Goal: Check status: Check status

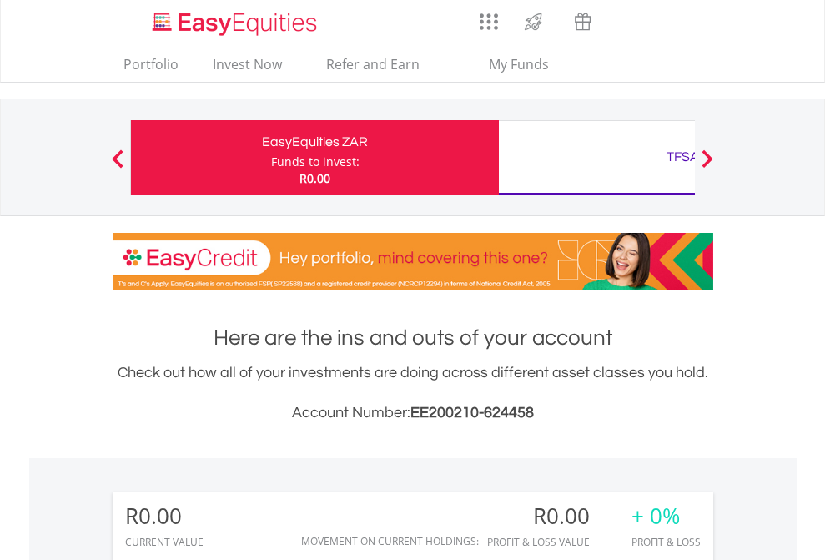
scroll to position [160, 262]
click at [271, 158] on div "Funds to invest:" at bounding box center [315, 161] width 88 height 17
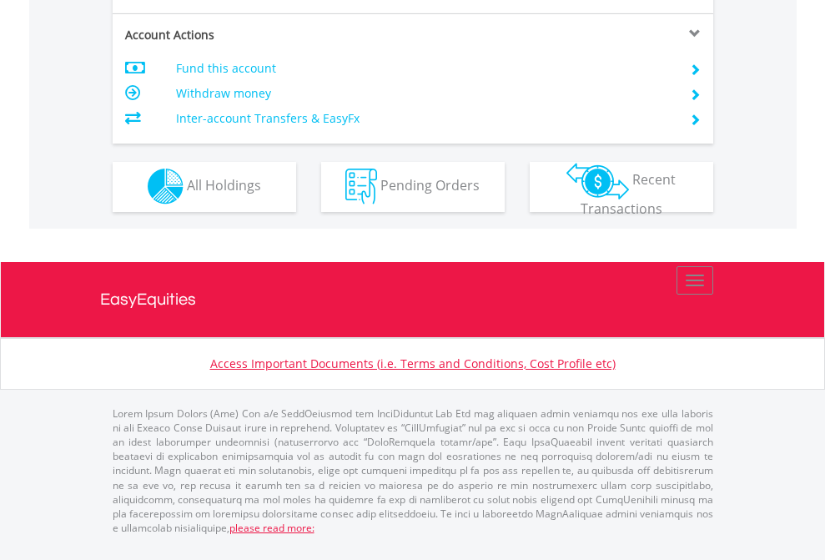
scroll to position [1422, 0]
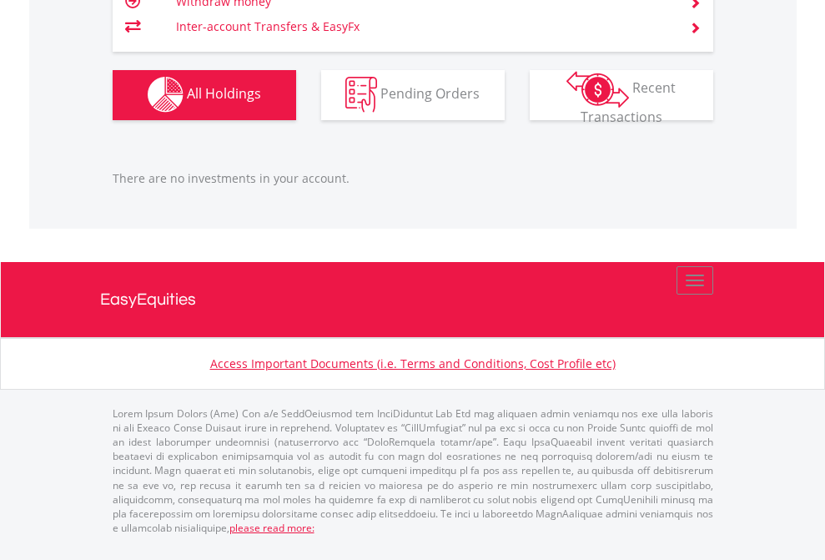
scroll to position [1651, 0]
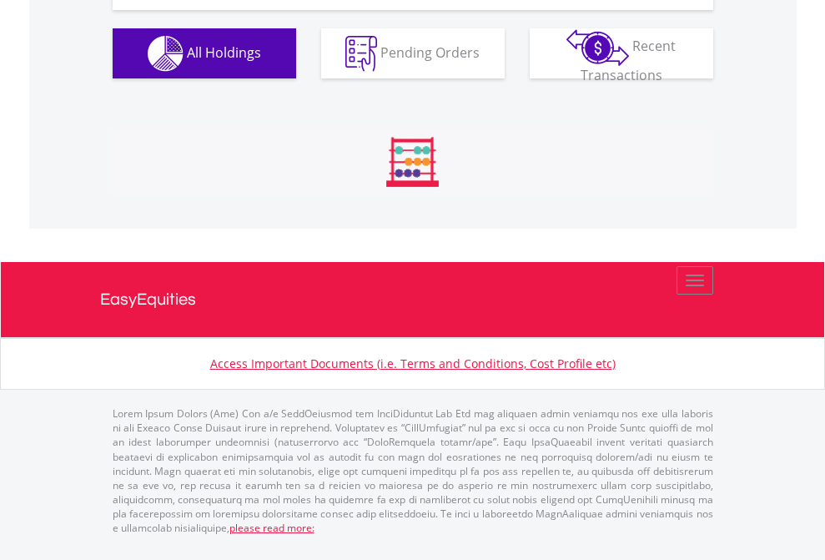
scroll to position [160, 262]
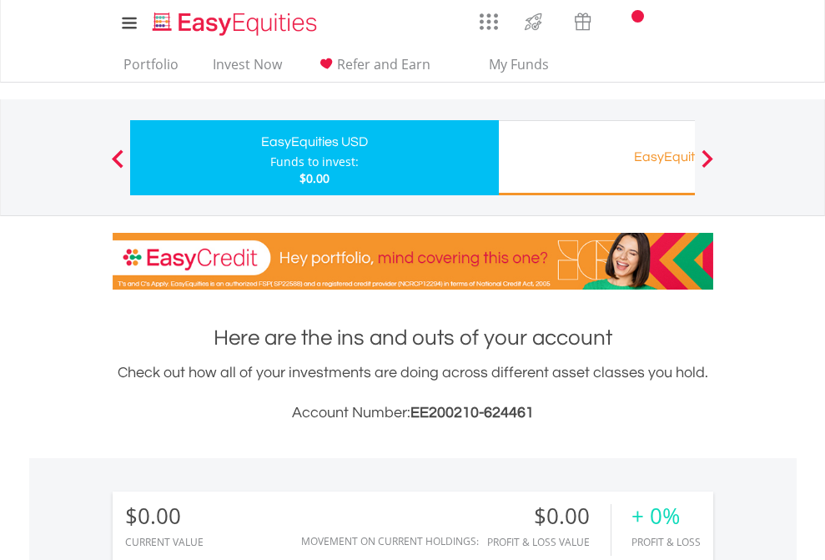
scroll to position [160, 262]
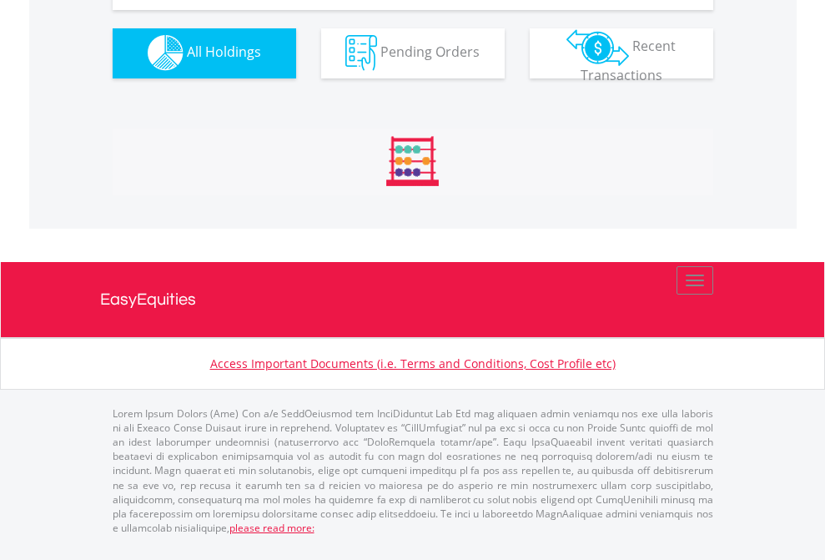
scroll to position [1651, 0]
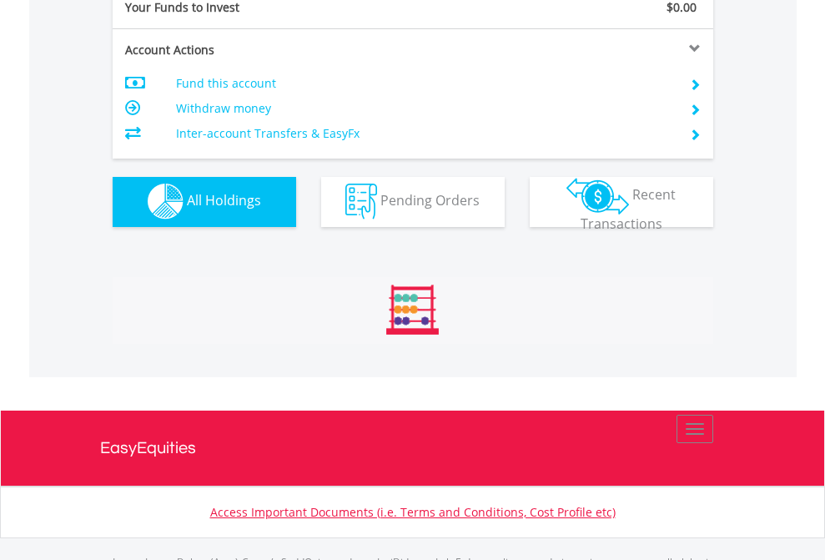
scroll to position [1651, 0]
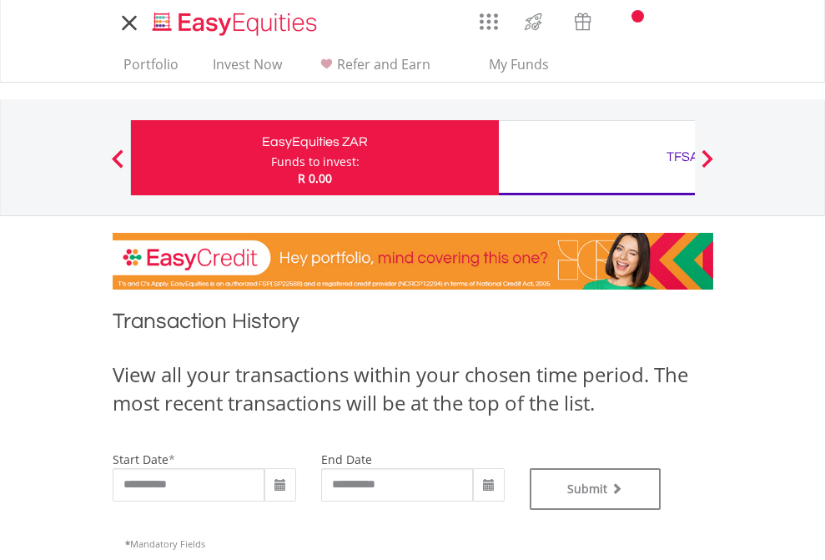
type input "**********"
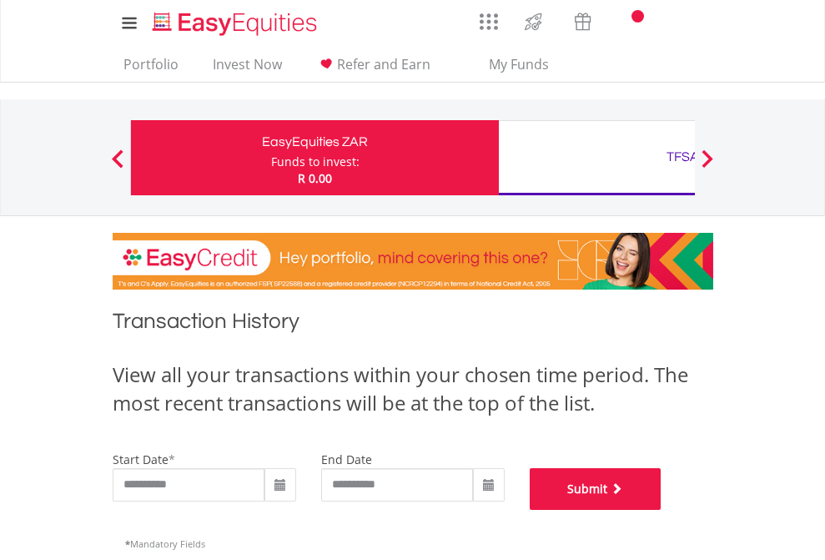
click at [661, 510] on button "Submit" at bounding box center [596, 489] width 132 height 42
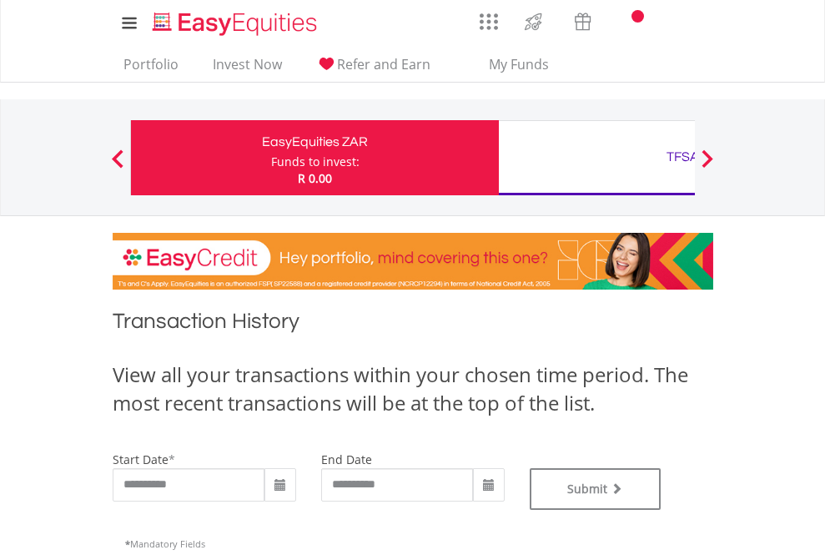
click at [596, 158] on div "TFSA" at bounding box center [683, 156] width 348 height 23
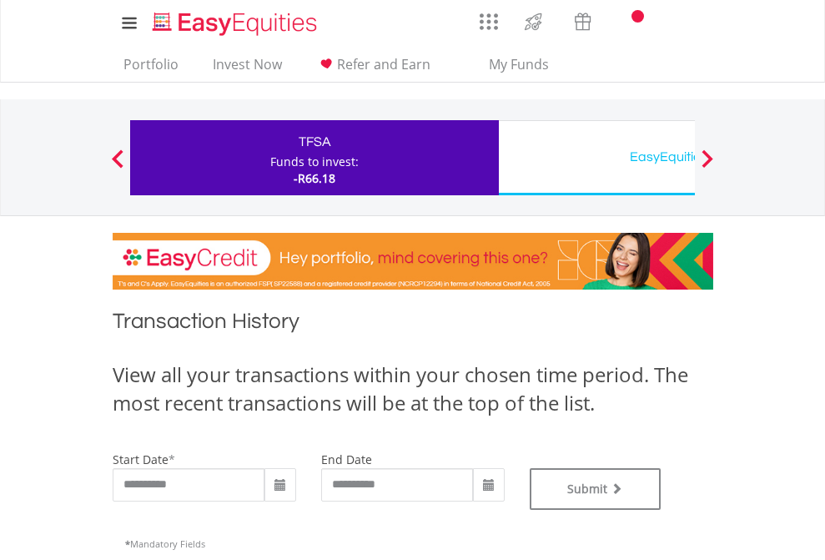
type input "**********"
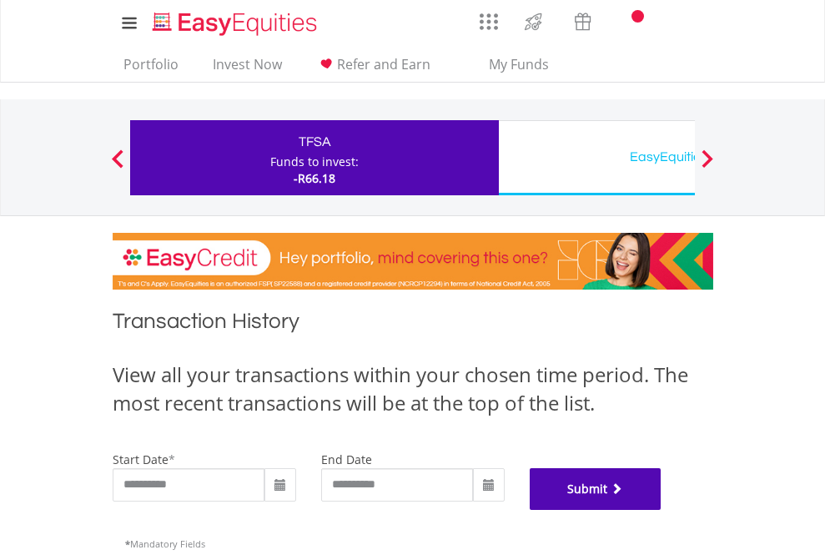
click at [661, 510] on button "Submit" at bounding box center [596, 489] width 132 height 42
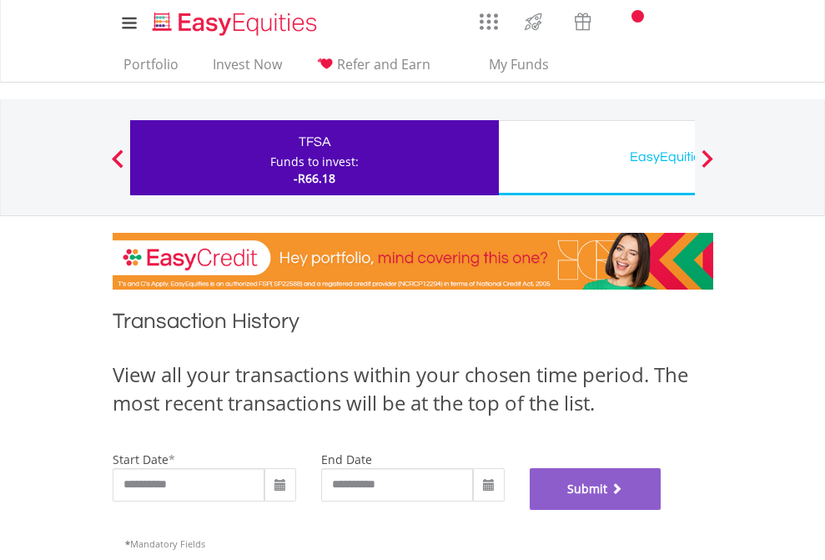
scroll to position [676, 0]
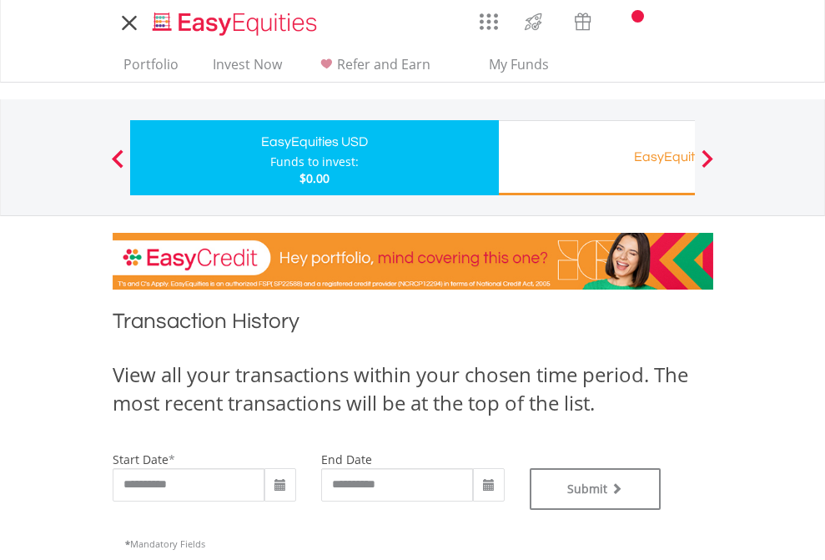
type input "**********"
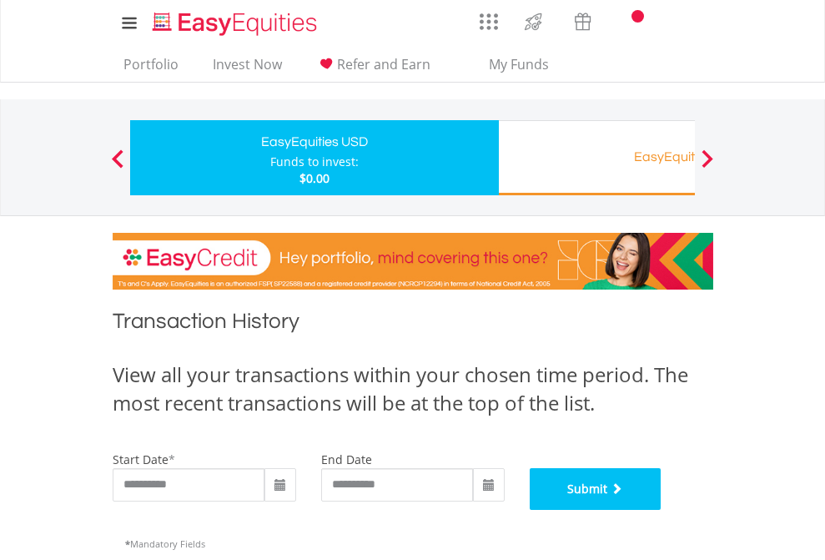
click at [661, 510] on button "Submit" at bounding box center [596, 489] width 132 height 42
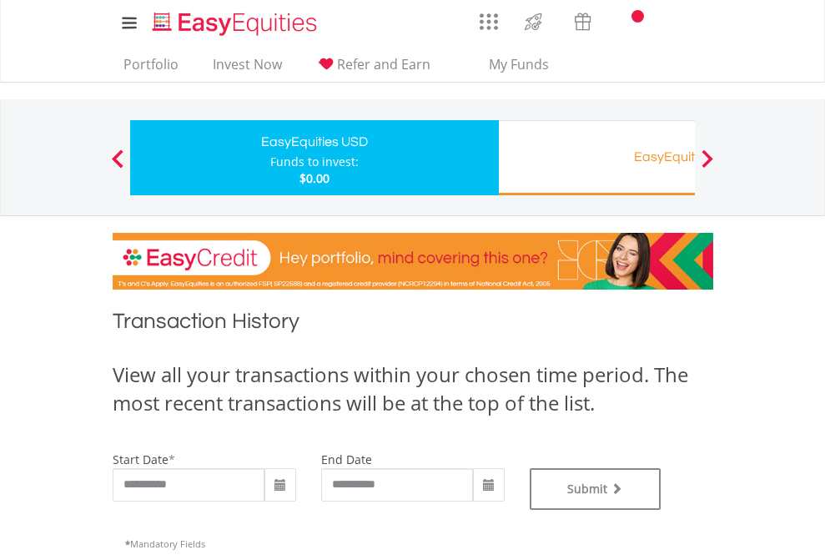
click at [270, 158] on div "Funds to invest:" at bounding box center [314, 161] width 88 height 17
